Goal: Check status: Check status

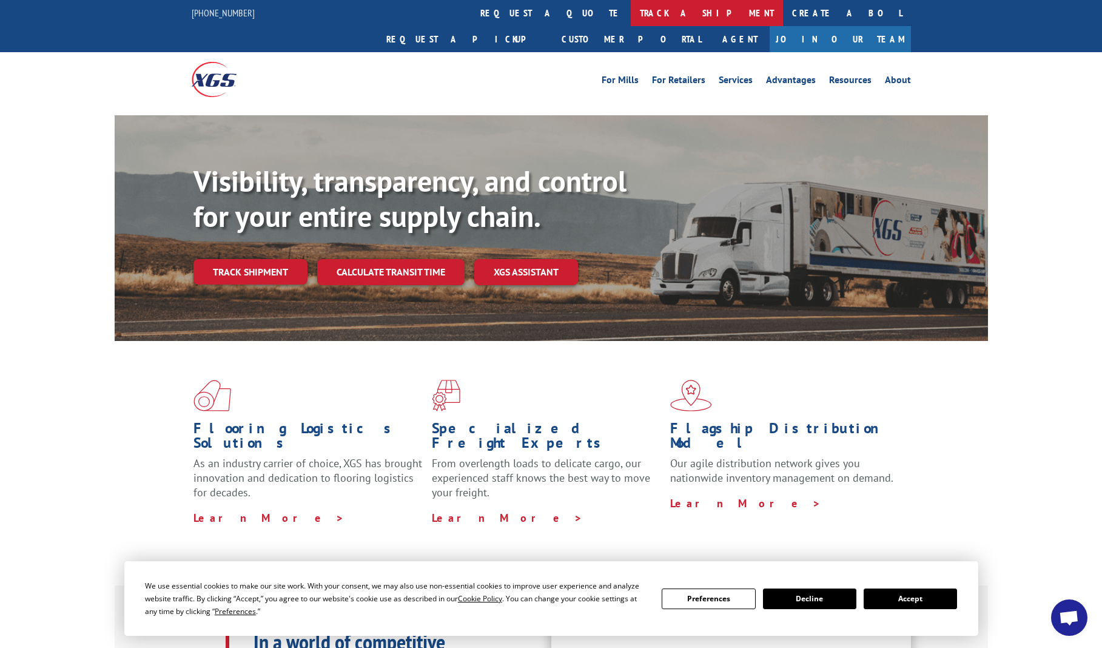
click at [631, 17] on link "track a shipment" at bounding box center [707, 13] width 152 height 26
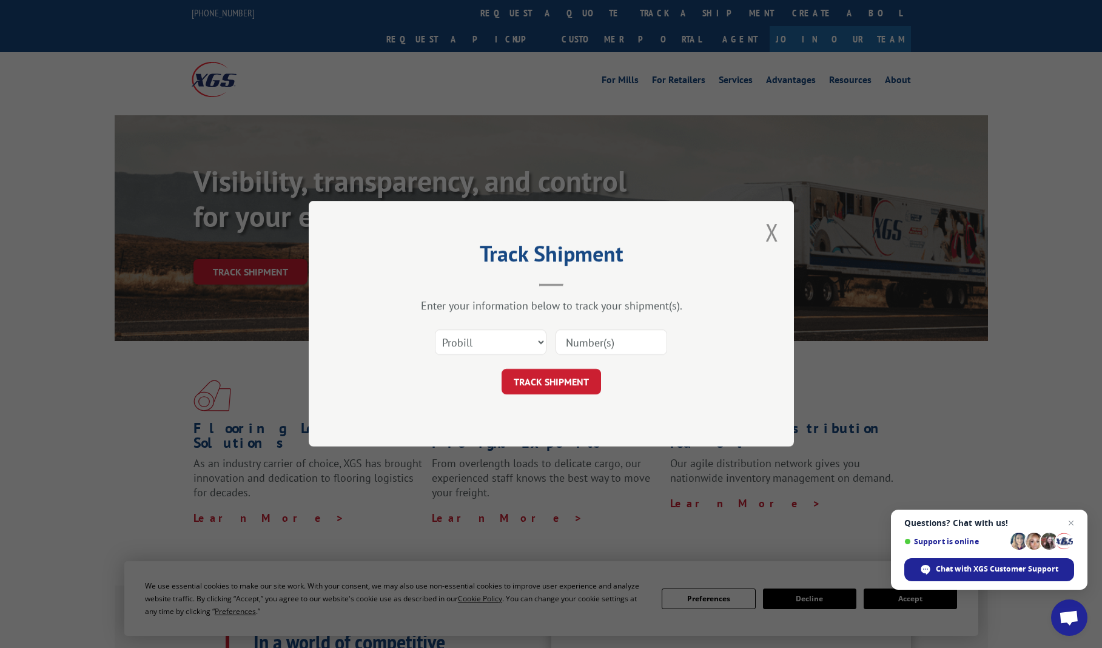
click at [599, 344] on input at bounding box center [612, 342] width 112 height 25
type input "16891442"
click at [559, 388] on button "TRACK SHIPMENT" at bounding box center [551, 381] width 99 height 25
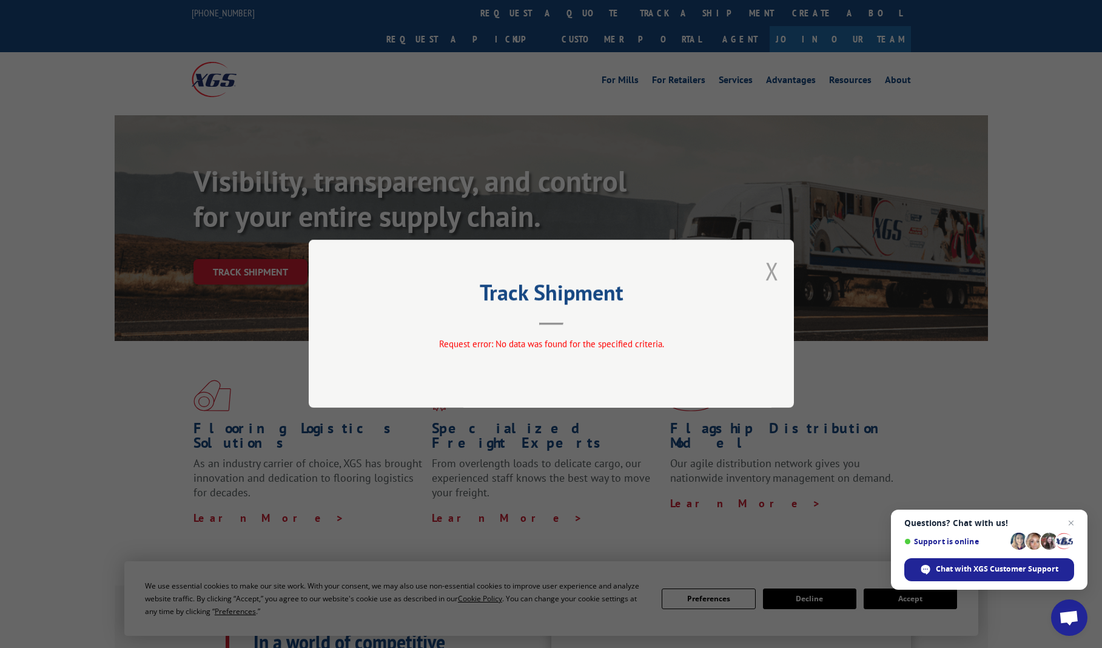
click at [772, 273] on button "Close modal" at bounding box center [771, 271] width 13 height 32
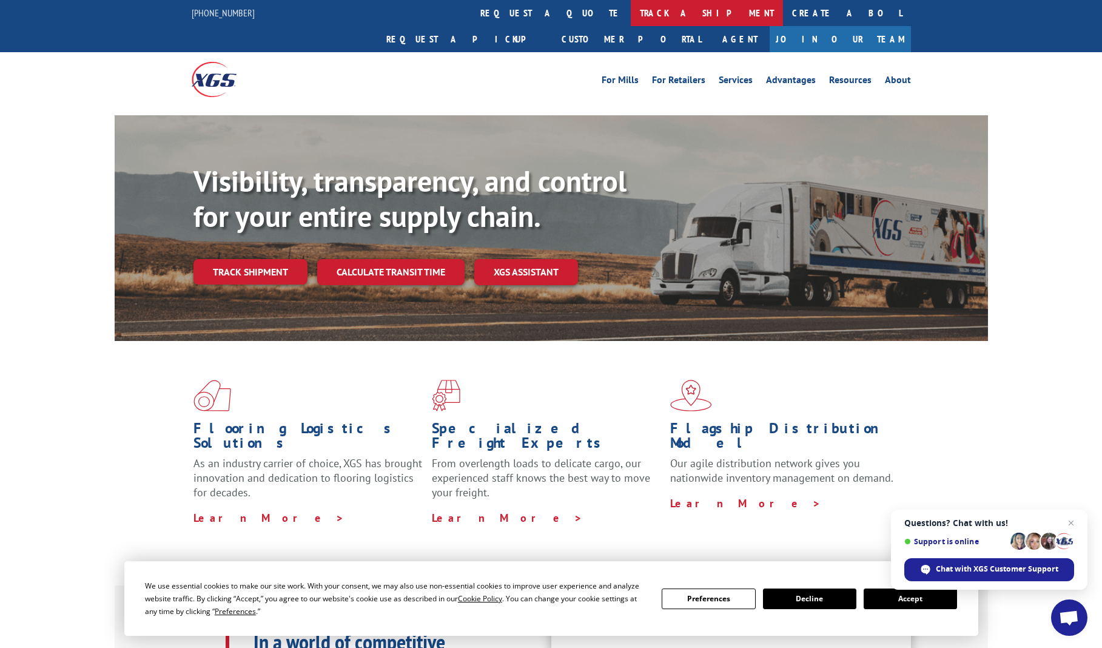
click at [631, 13] on link "track a shipment" at bounding box center [707, 13] width 152 height 26
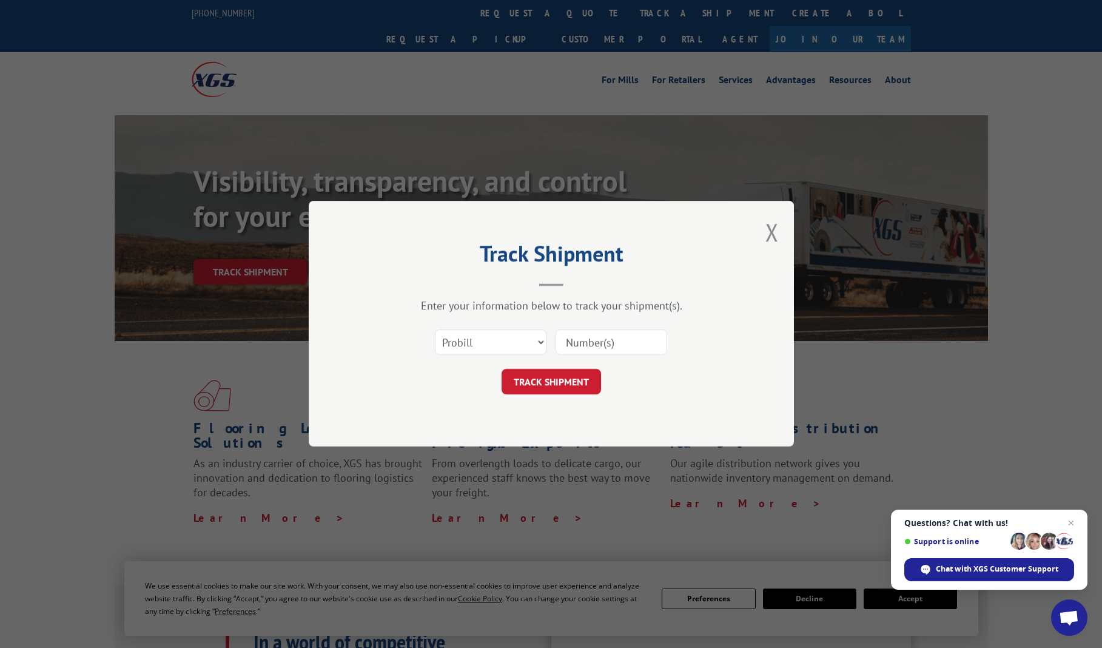
click at [588, 344] on input at bounding box center [612, 342] width 112 height 25
type input "16891442"
click at [539, 347] on select "Select category... Probill BOL PO" at bounding box center [491, 342] width 112 height 25
click at [435, 330] on select "Select category... Probill BOL PO" at bounding box center [491, 342] width 112 height 25
click at [567, 383] on button "TRACK SHIPMENT" at bounding box center [551, 381] width 99 height 25
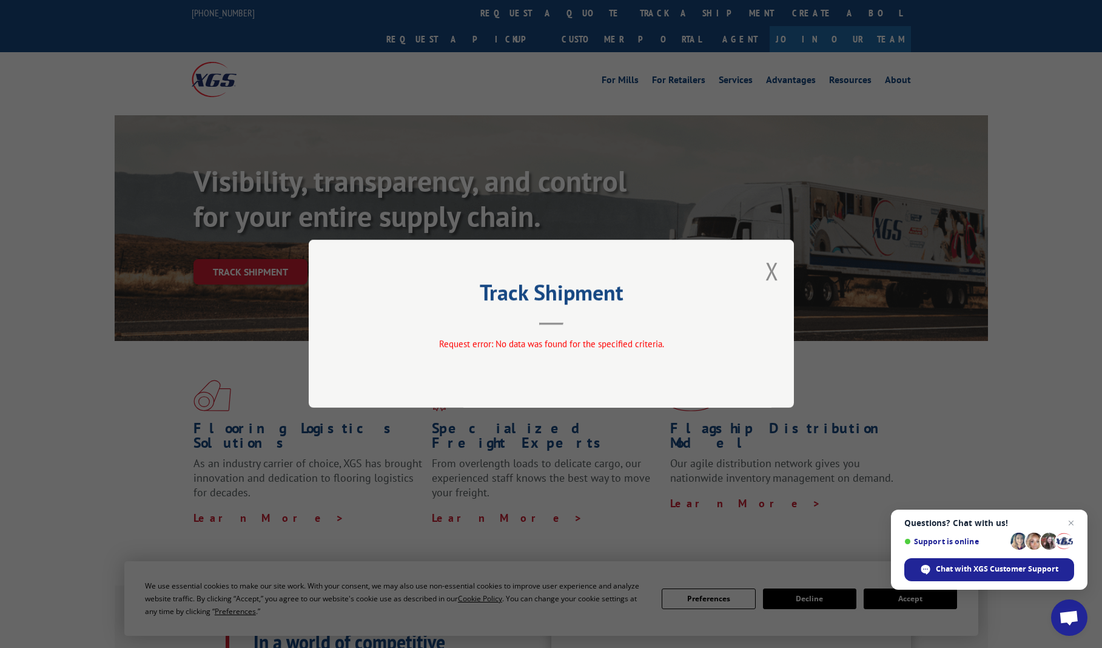
click at [783, 271] on div "Track Shipment Request error: No data was found for the specified criteria." at bounding box center [551, 324] width 485 height 168
click at [775, 273] on button "Close modal" at bounding box center [771, 271] width 13 height 32
